Goal: Task Accomplishment & Management: Manage account settings

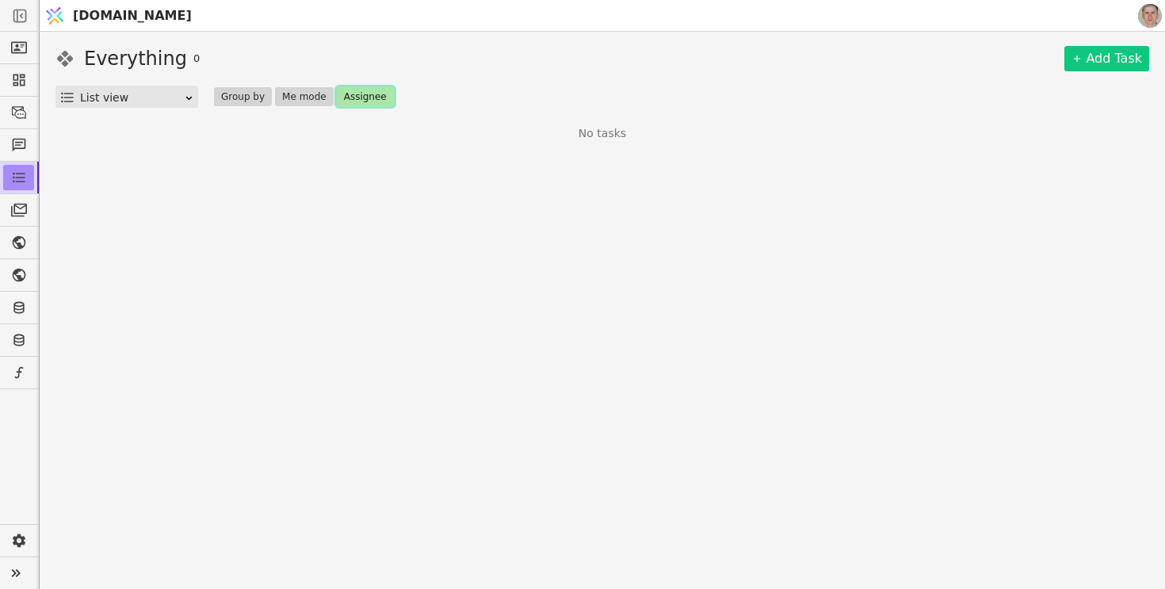
click at [360, 95] on button "Assignee" at bounding box center [365, 96] width 57 height 19
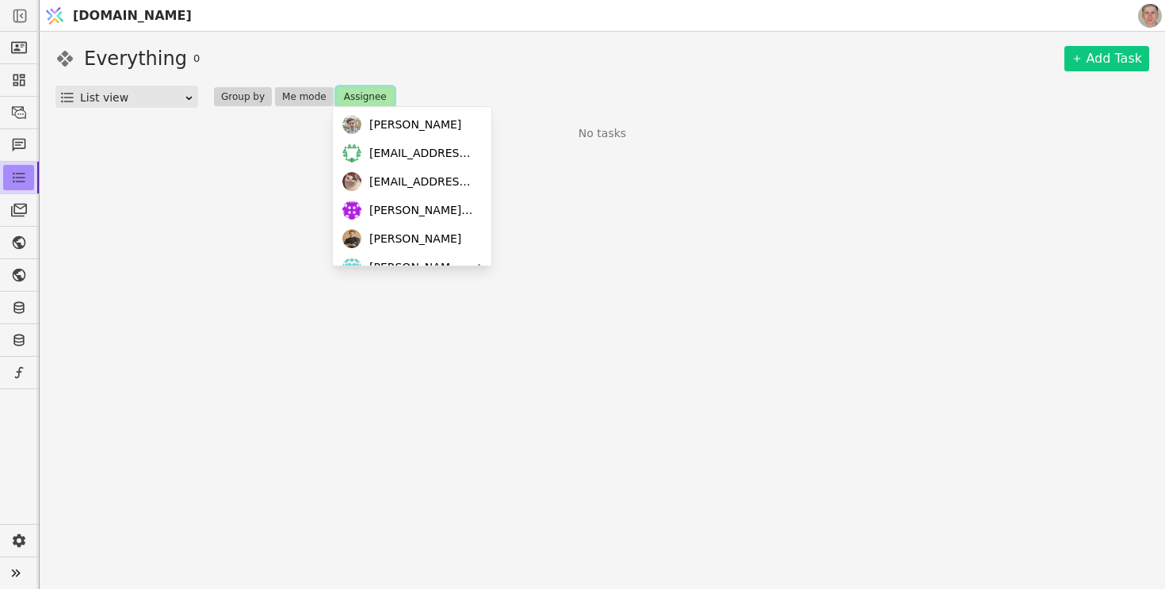
scroll to position [136, 0]
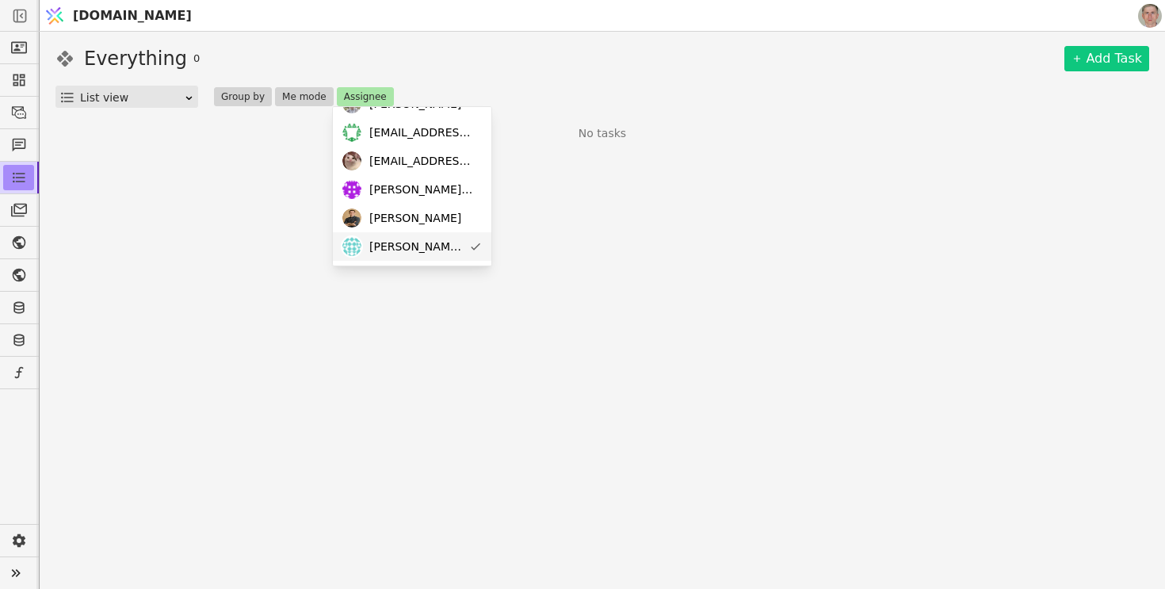
click at [422, 251] on span "ihor@svit.one" at bounding box center [415, 246] width 93 height 17
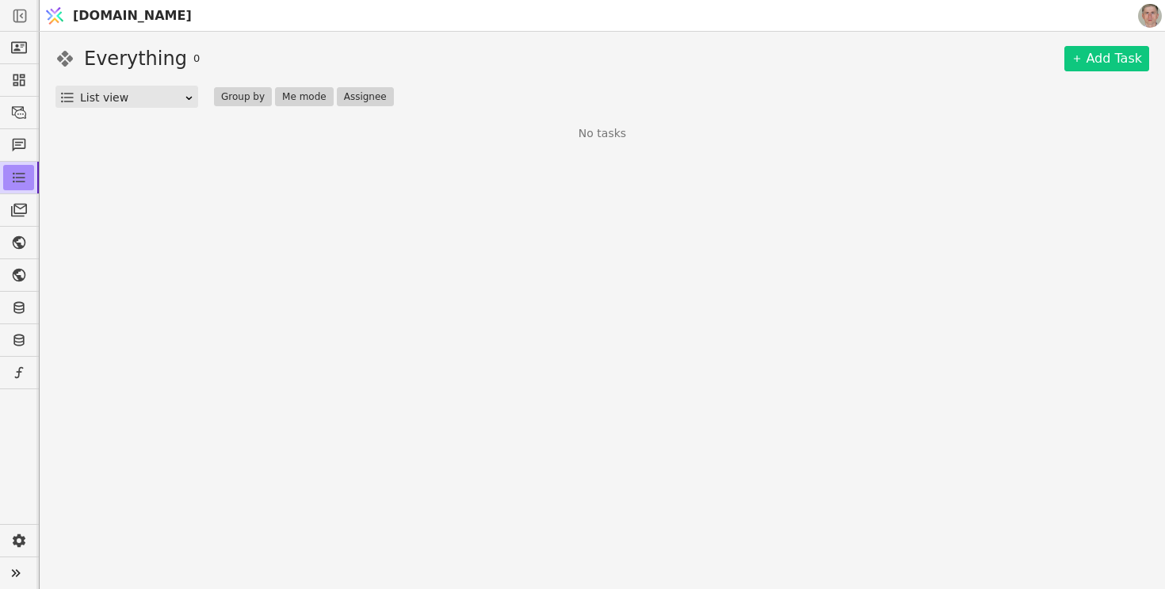
click at [513, 67] on div "Everything 0 Add Task" at bounding box center [601, 58] width 1093 height 29
click at [17, 575] on icon at bounding box center [16, 573] width 22 height 22
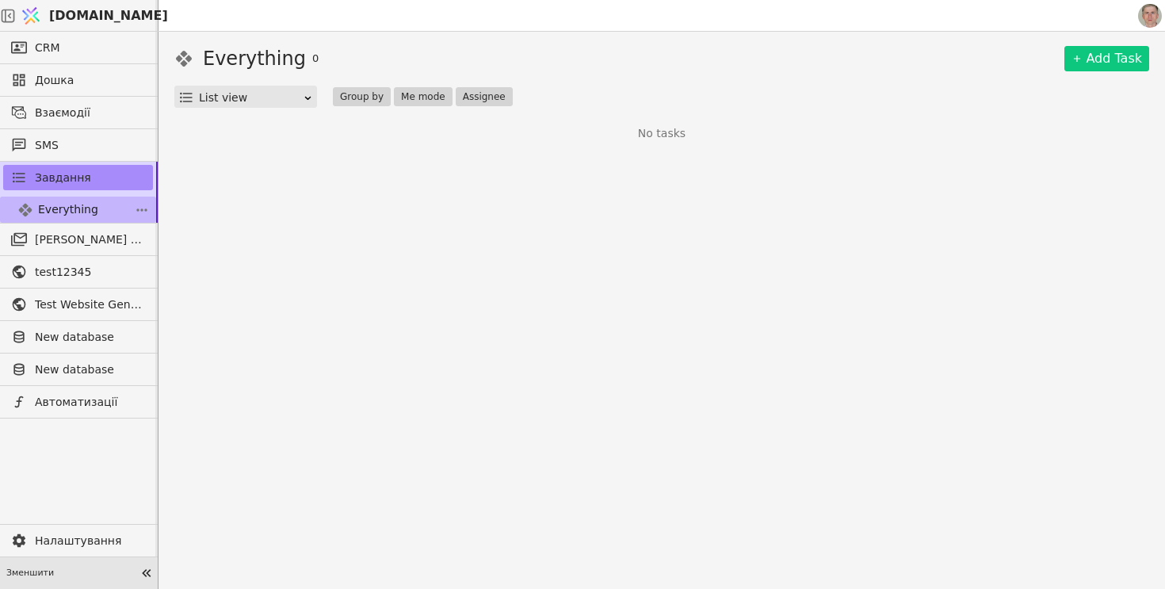
click at [93, 203] on span "Everything" at bounding box center [68, 209] width 60 height 17
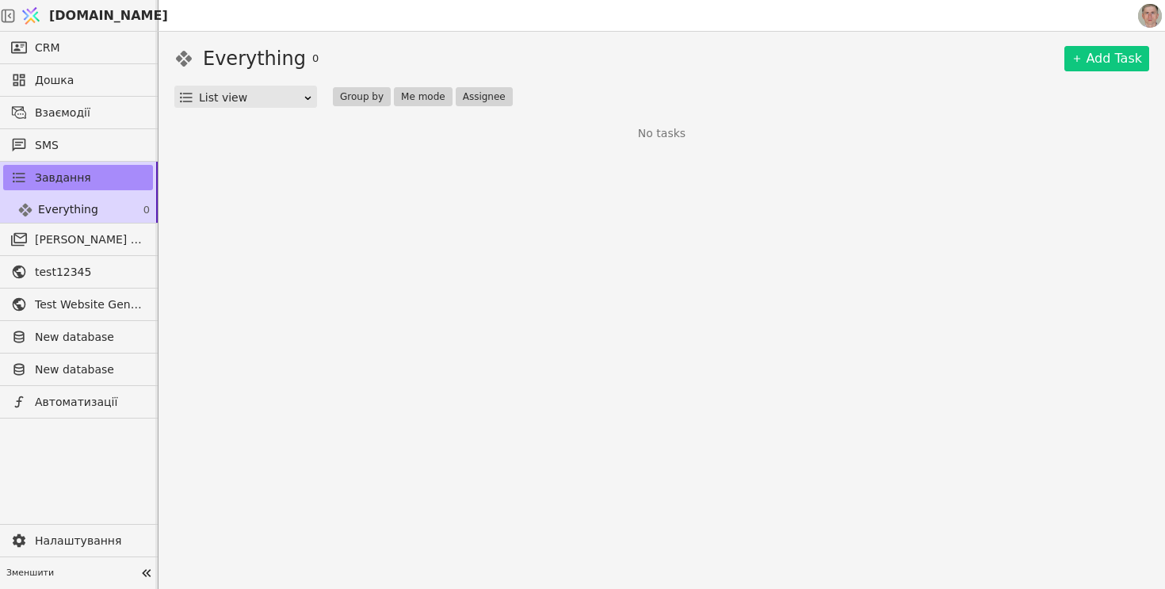
click at [1153, 15] on img at bounding box center [1150, 16] width 24 height 24
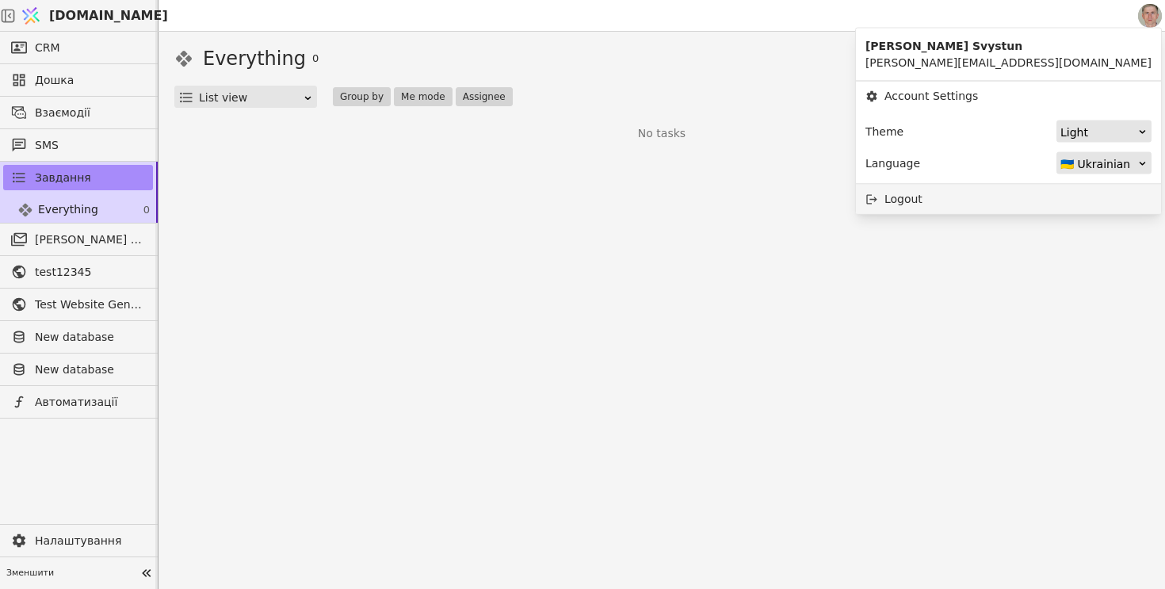
click at [1048, 208] on div "Logout" at bounding box center [1008, 199] width 305 height 29
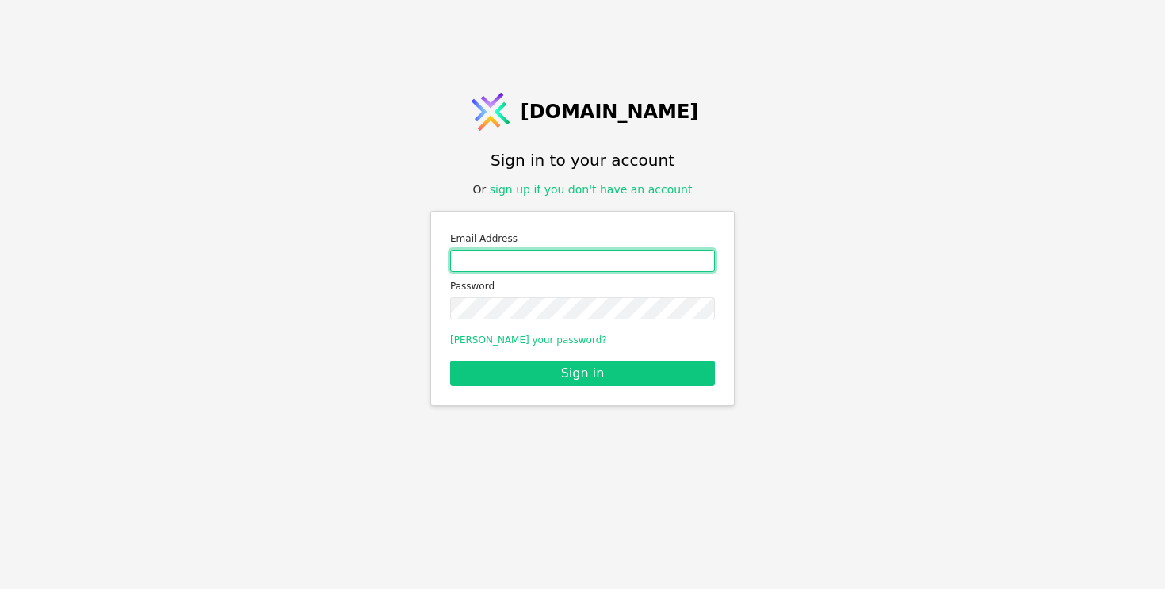
click at [590, 265] on input "Email address" at bounding box center [582, 261] width 265 height 22
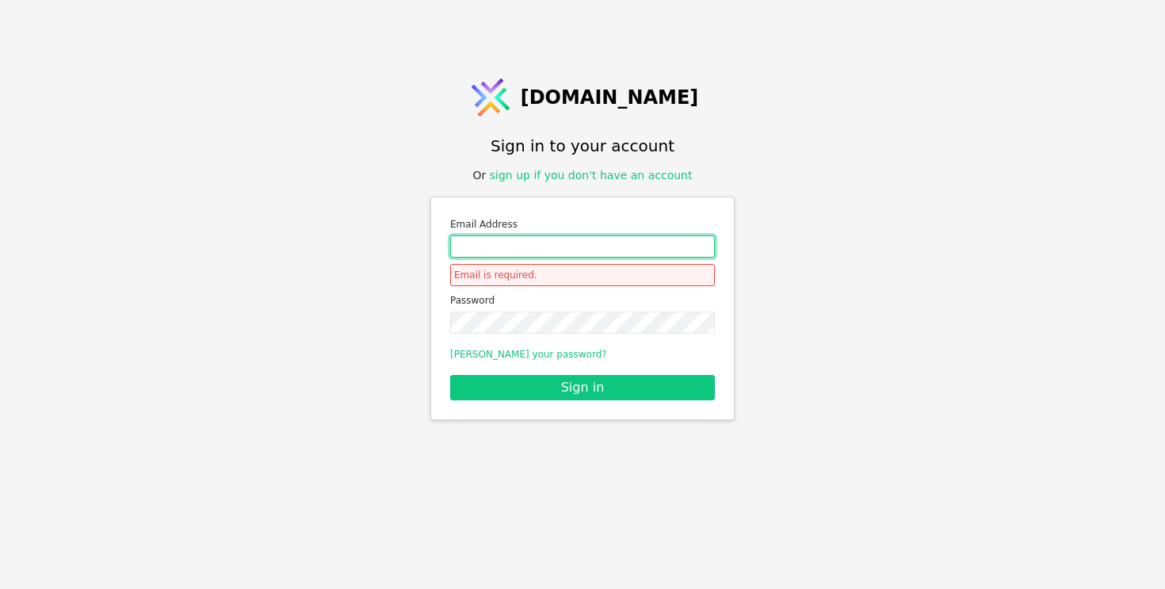
type input "roman.svystun@gmail.com"
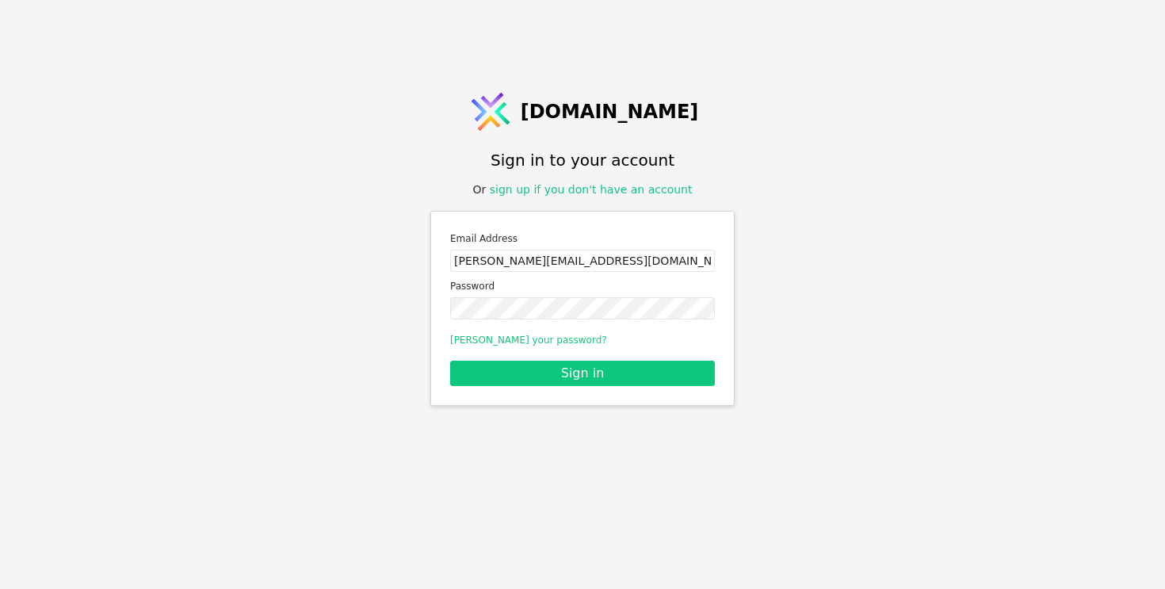
click at [592, 388] on div "Email Address roman.svystun@gmail.com Password Forgot your password? Sign in" at bounding box center [582, 308] width 304 height 195
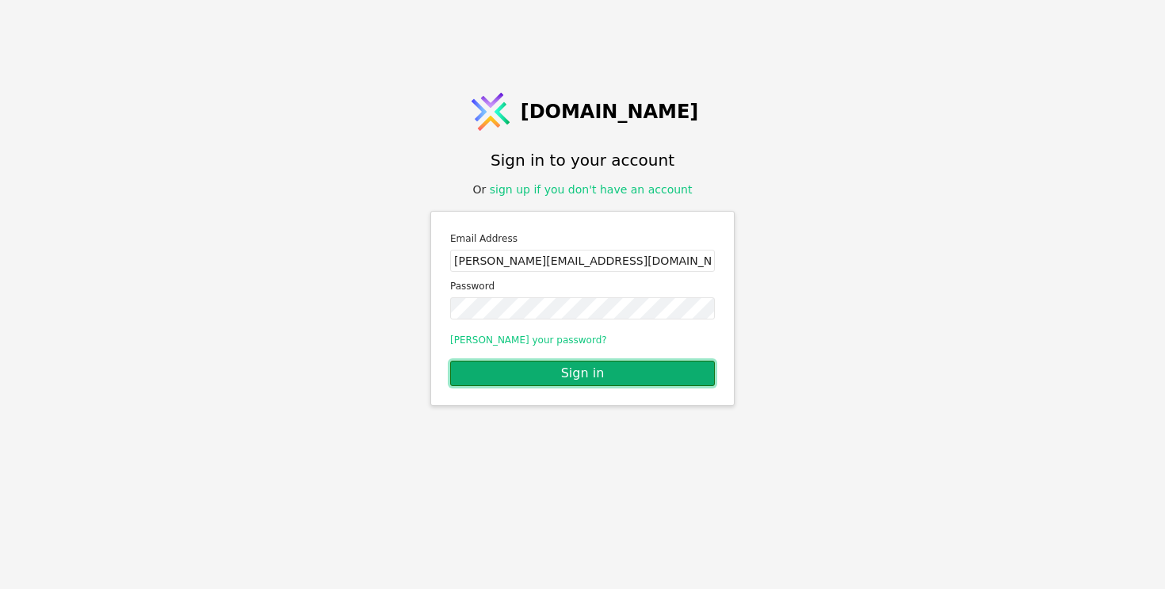
click at [599, 372] on button "Sign in" at bounding box center [582, 372] width 265 height 25
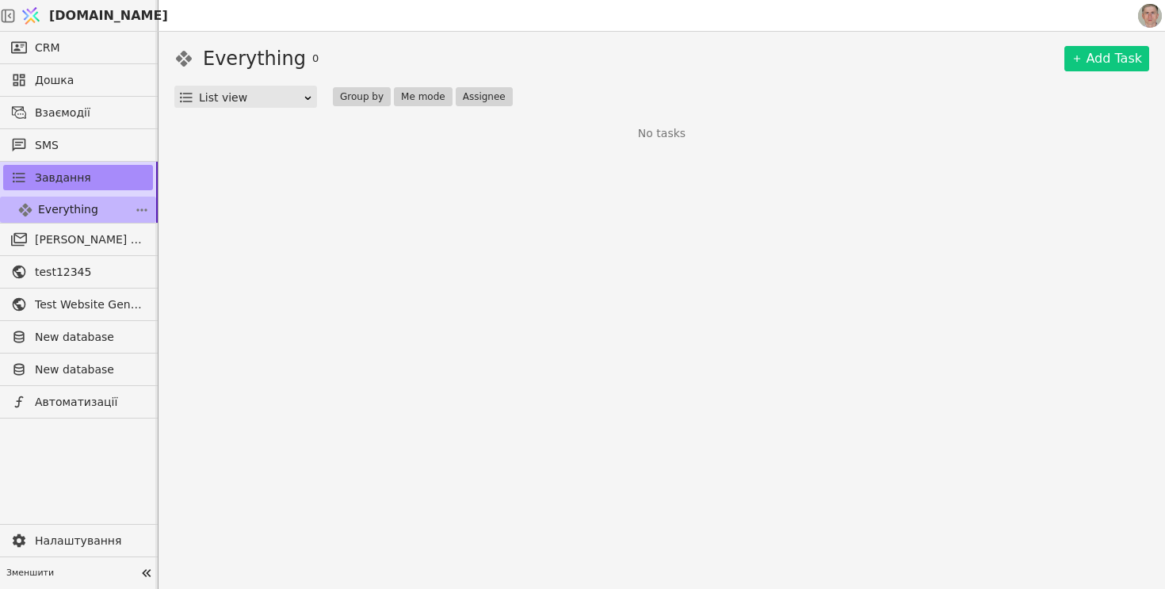
click at [91, 215] on span "Everything" at bounding box center [68, 209] width 60 height 17
click at [86, 55] on link "CRM" at bounding box center [78, 47] width 150 height 25
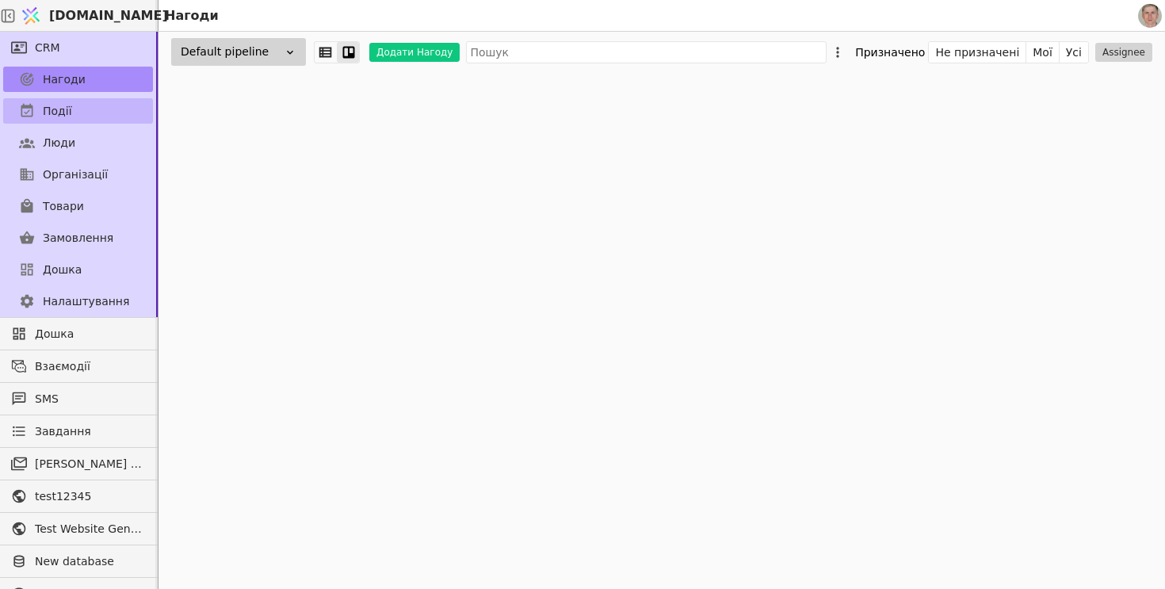
click at [93, 106] on link "Події" at bounding box center [78, 110] width 150 height 25
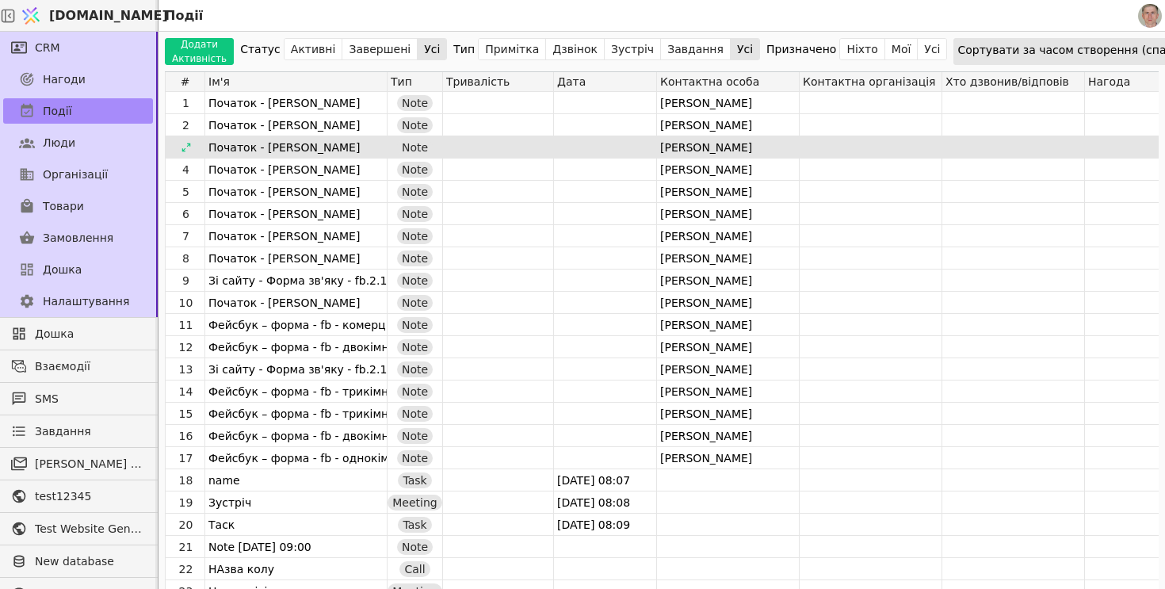
click at [609, 140] on div at bounding box center [605, 146] width 102 height 21
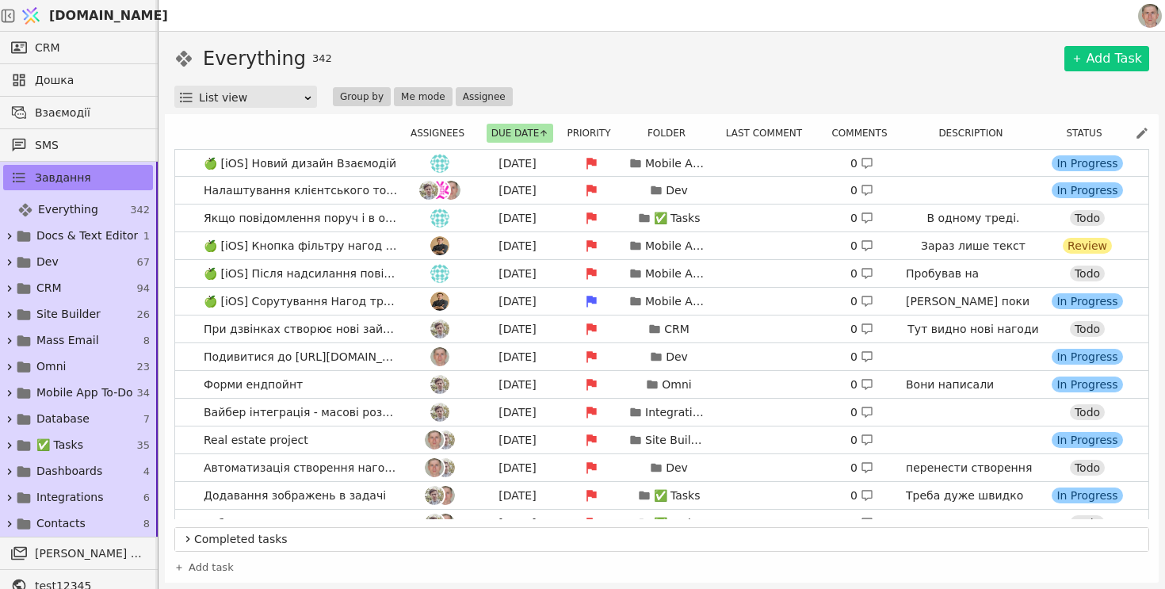
click at [641, 60] on div "Everything 342 Add Task" at bounding box center [661, 58] width 974 height 29
